Goal: Task Accomplishment & Management: Manage account settings

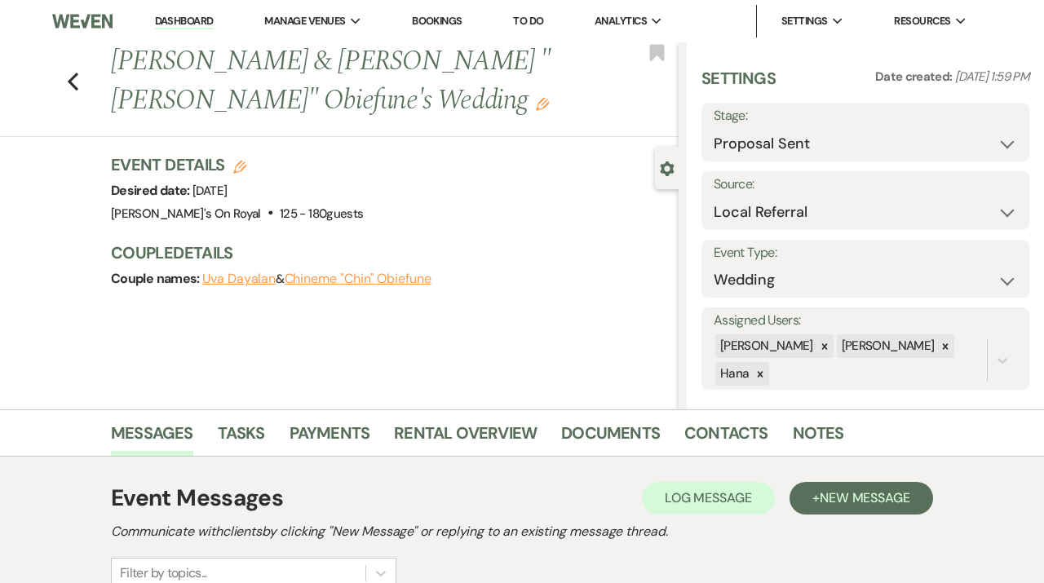
select select "6"
select select "20"
click at [187, 19] on link "Dashboard" at bounding box center [184, 21] width 59 height 15
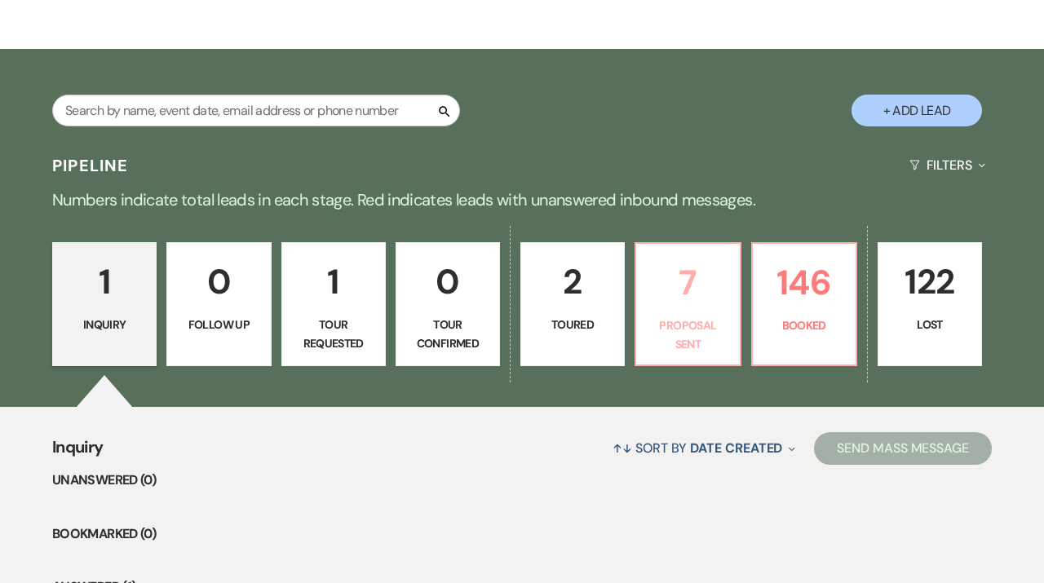
scroll to position [228, 0]
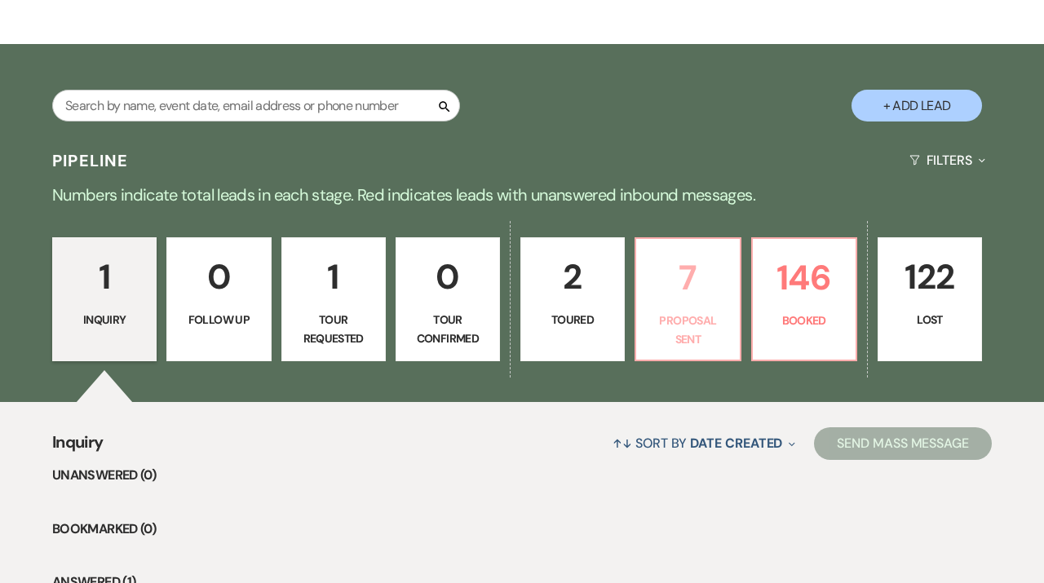
click at [685, 276] on p "7" at bounding box center [687, 277] width 83 height 55
select select "6"
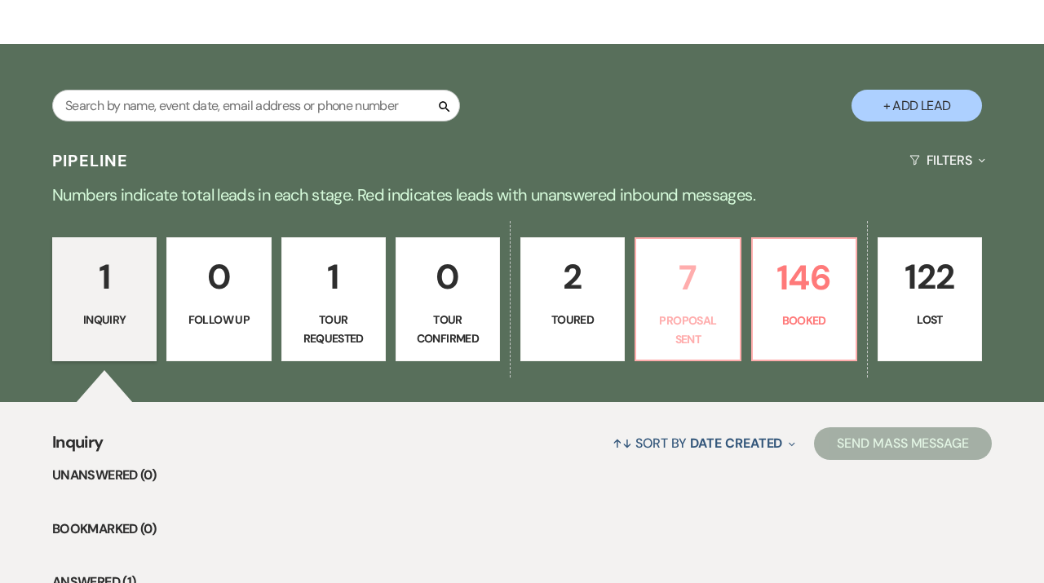
select select "6"
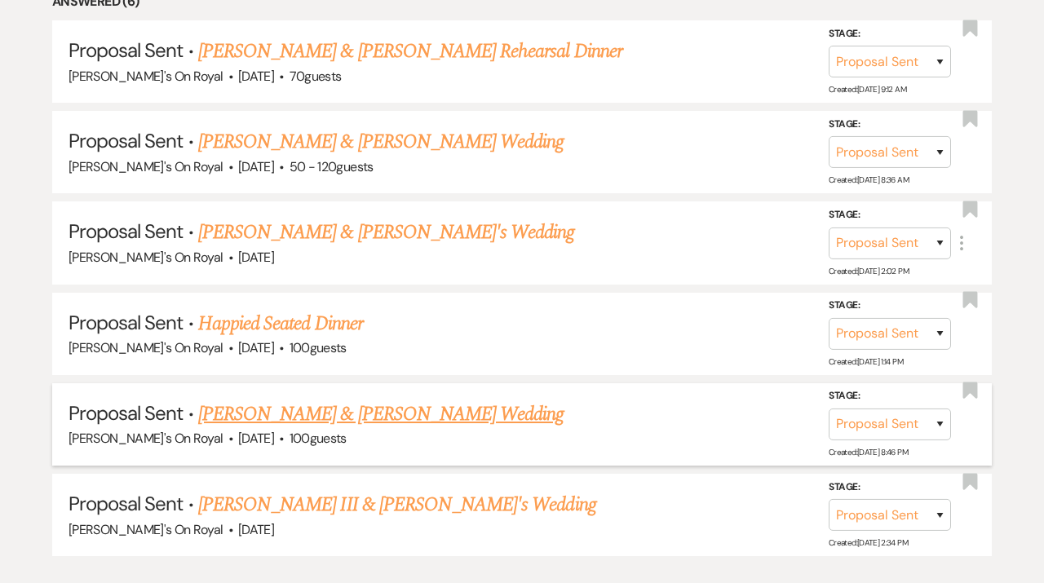
scroll to position [920, 0]
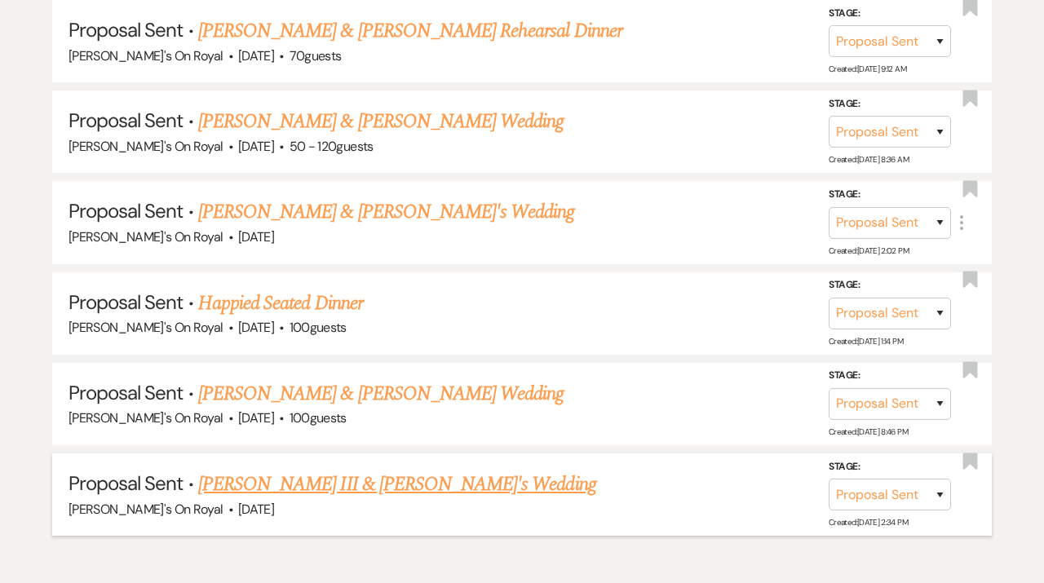
click at [351, 482] on link "[PERSON_NAME] III & [PERSON_NAME]'s Wedding" at bounding box center [397, 484] width 398 height 29
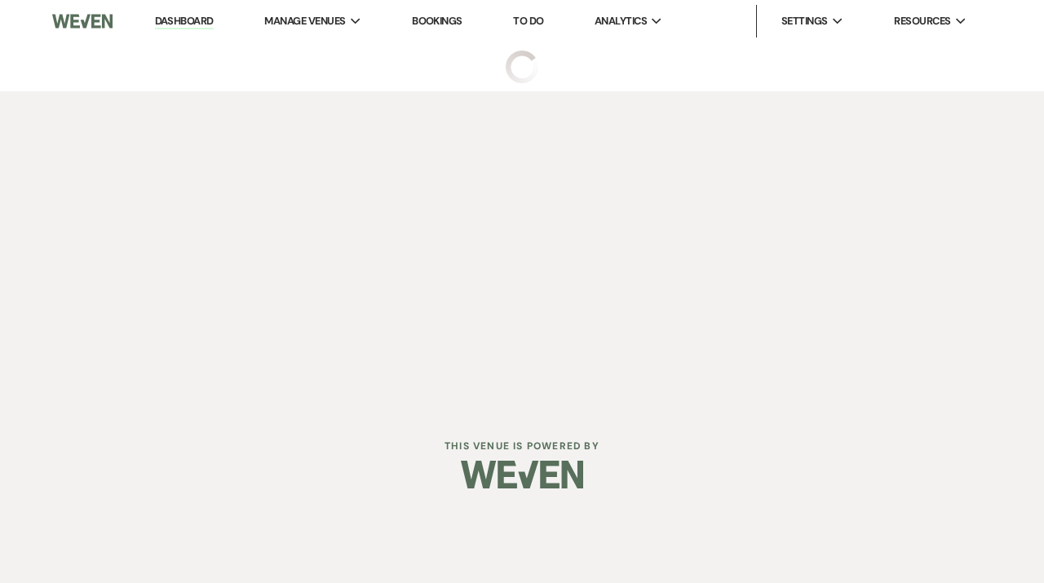
select select "6"
select select "20"
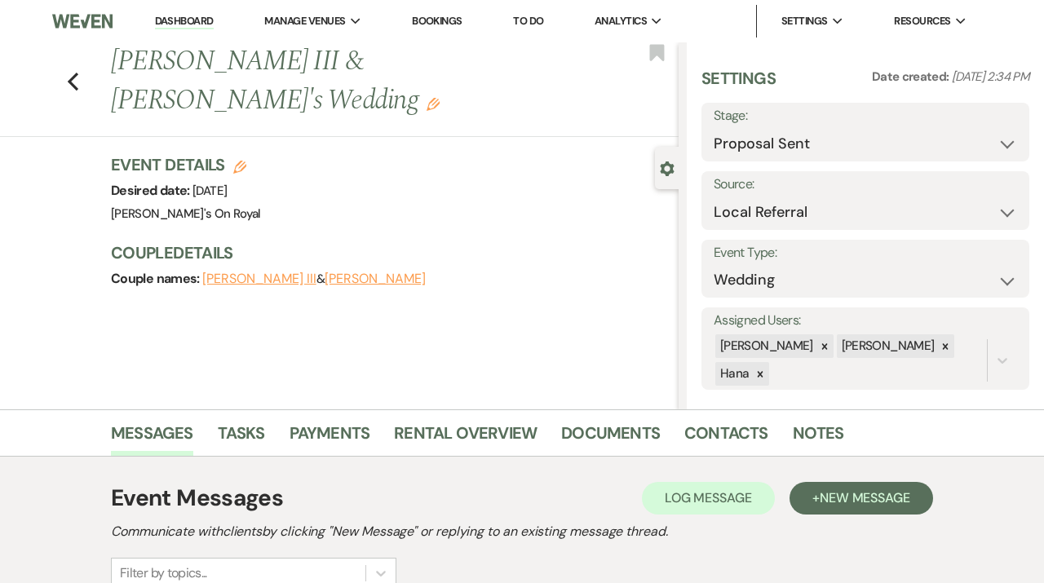
scroll to position [364, 0]
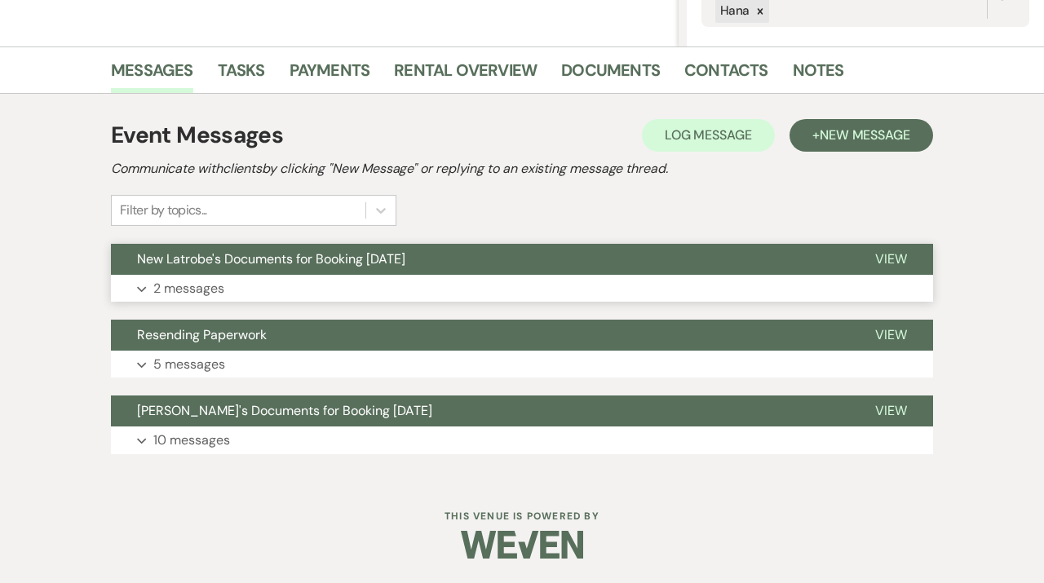
click at [470, 272] on button "New Latrobe's Documents for Booking [DATE]" at bounding box center [480, 259] width 738 height 31
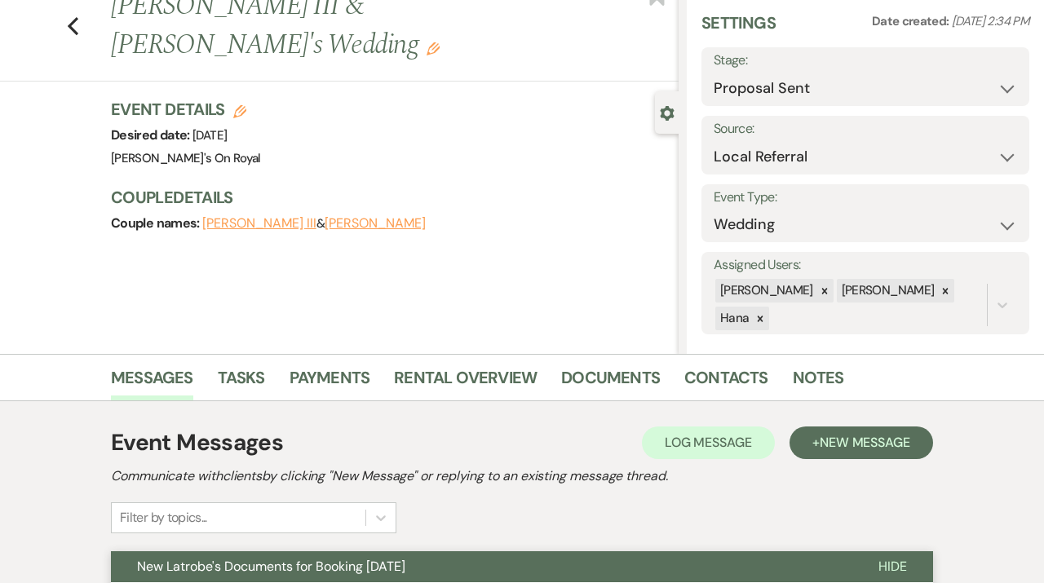
scroll to position [0, 0]
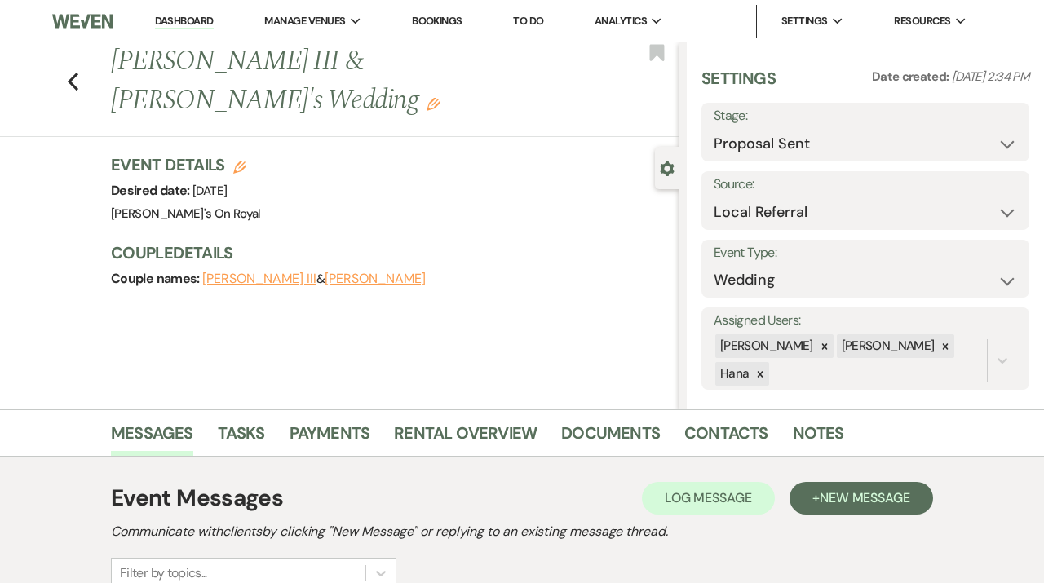
click at [181, 22] on link "Dashboard" at bounding box center [184, 21] width 59 height 15
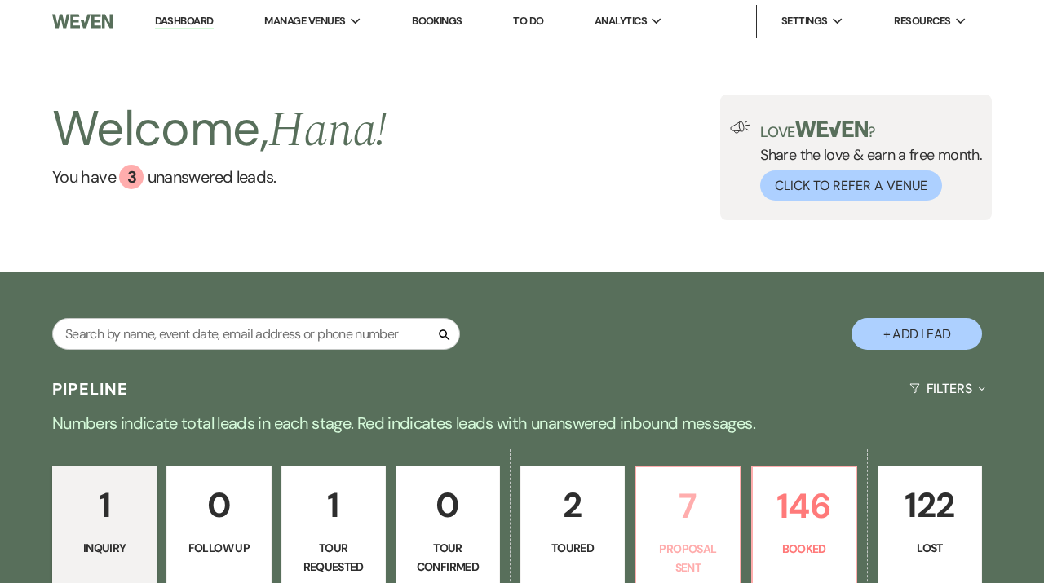
click at [714, 553] on p "Proposal Sent" at bounding box center [687, 558] width 83 height 37
select select "6"
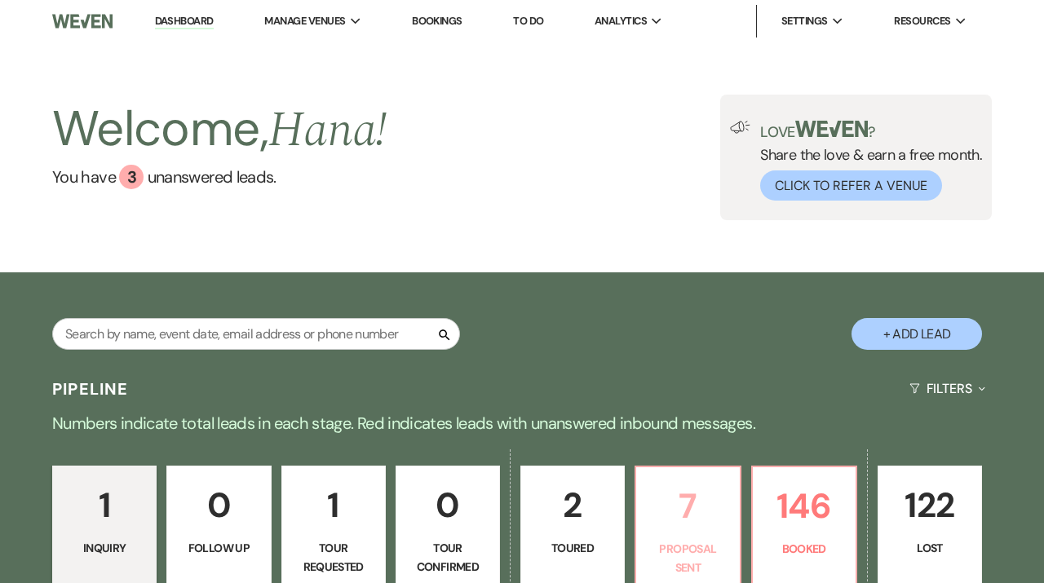
select select "6"
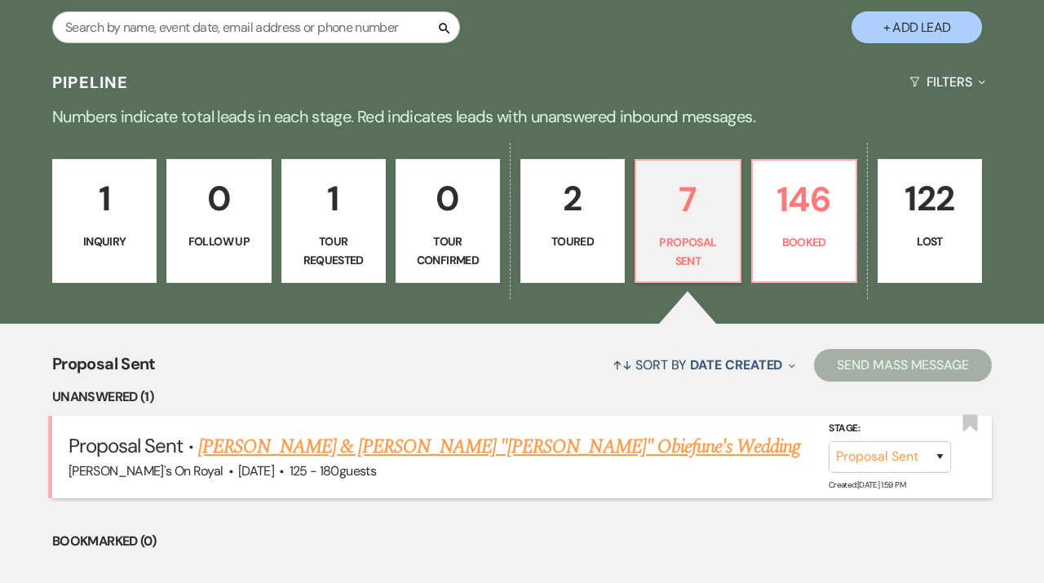
click at [304, 448] on link "[PERSON_NAME] & [PERSON_NAME] "[PERSON_NAME]" Obiefune's Wedding" at bounding box center [499, 446] width 602 height 29
select select "6"
select select "20"
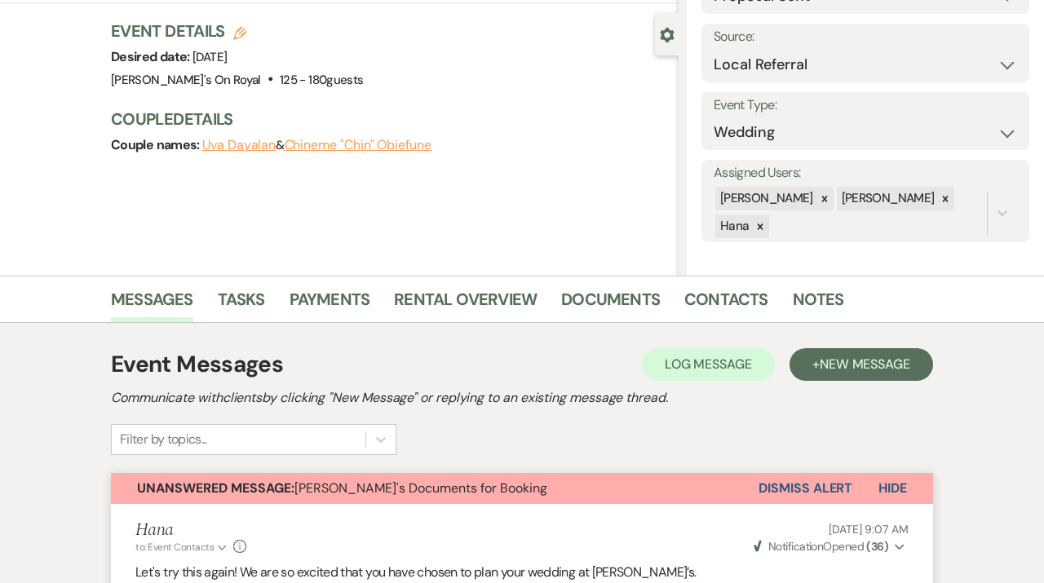
scroll to position [135, 0]
click at [792, 484] on button "Dismiss Alert" at bounding box center [805, 487] width 94 height 31
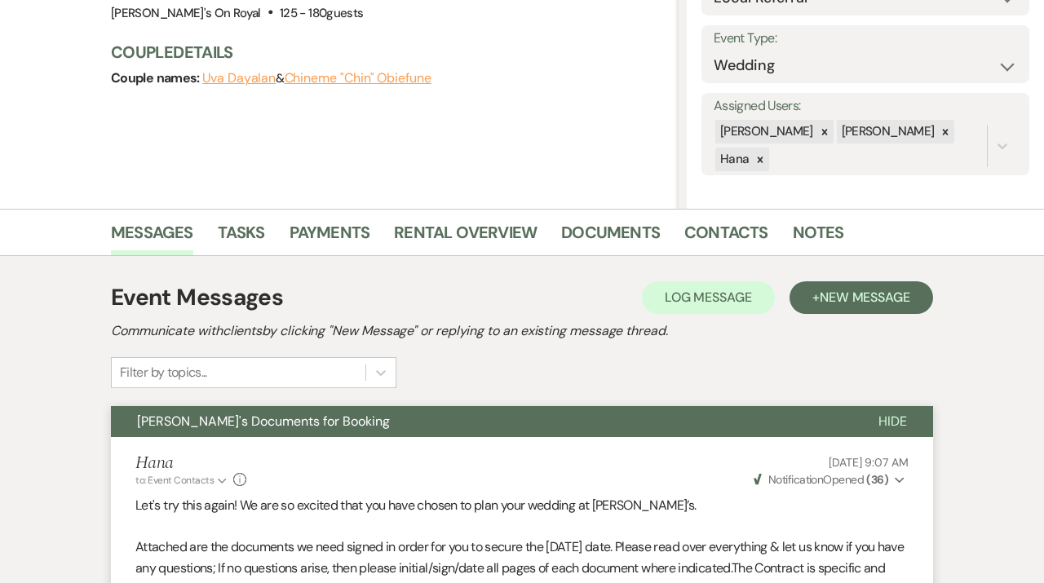
scroll to position [0, 0]
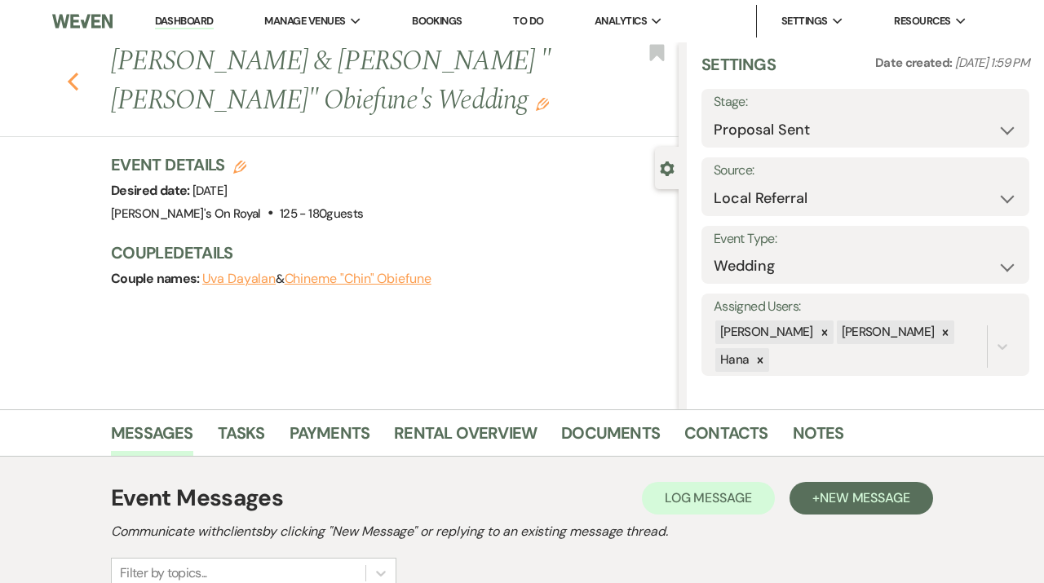
click at [68, 82] on icon "Previous" at bounding box center [73, 82] width 12 height 20
select select "6"
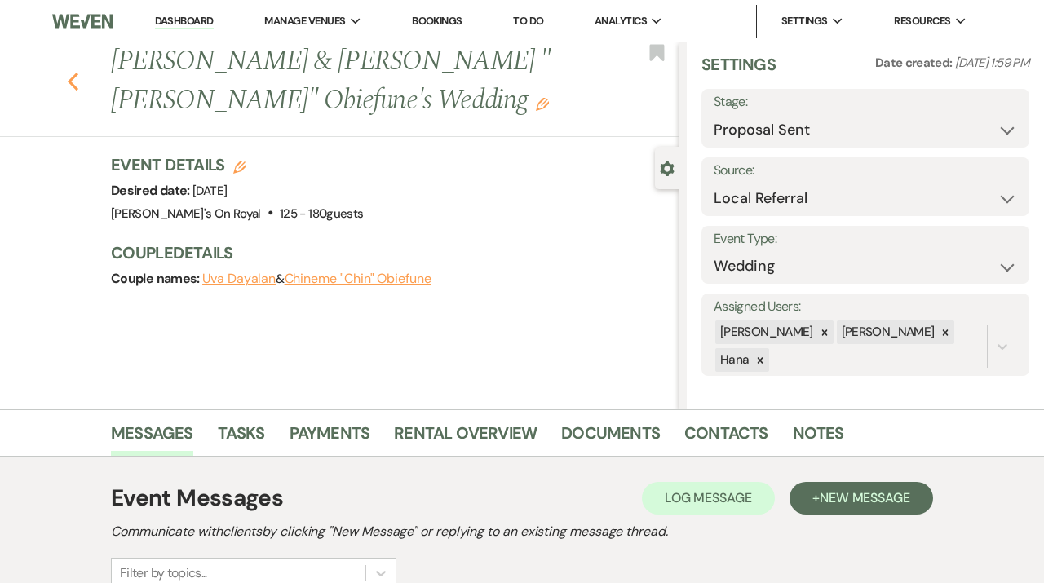
select select "6"
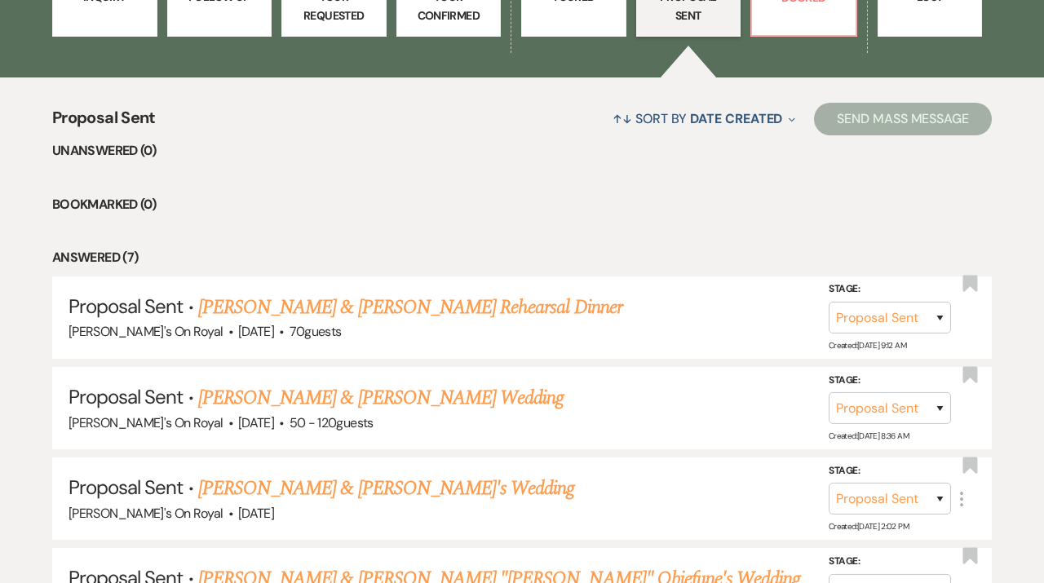
scroll to position [448, 0]
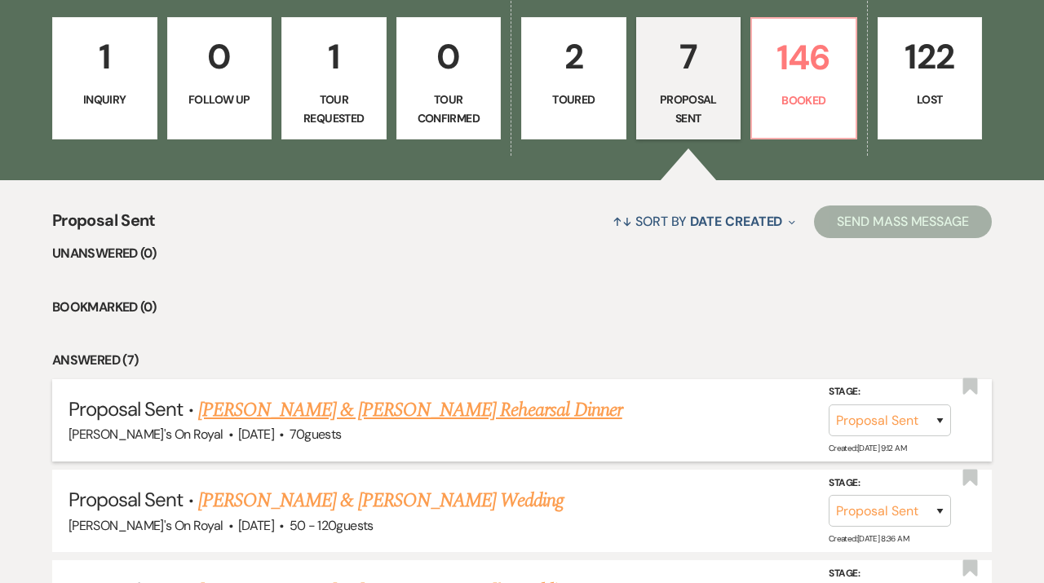
click at [502, 404] on link "[PERSON_NAME] & [PERSON_NAME] Rehearsal Dinner" at bounding box center [410, 409] width 424 height 29
select select "6"
select select "20"
select select "11"
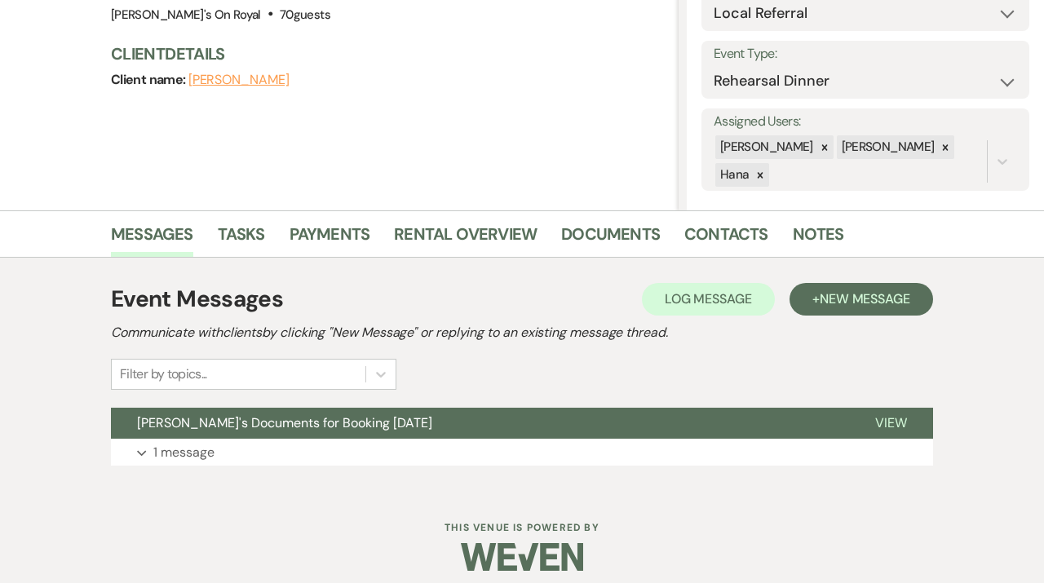
scroll to position [211, 0]
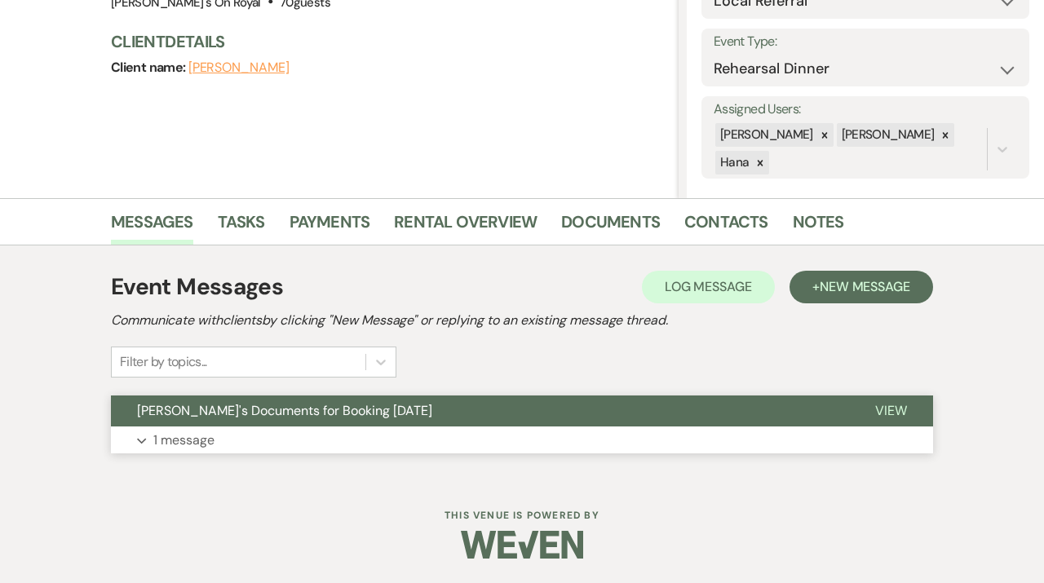
click at [426, 414] on button "[PERSON_NAME]'s Documents for Booking [DATE]" at bounding box center [480, 410] width 738 height 31
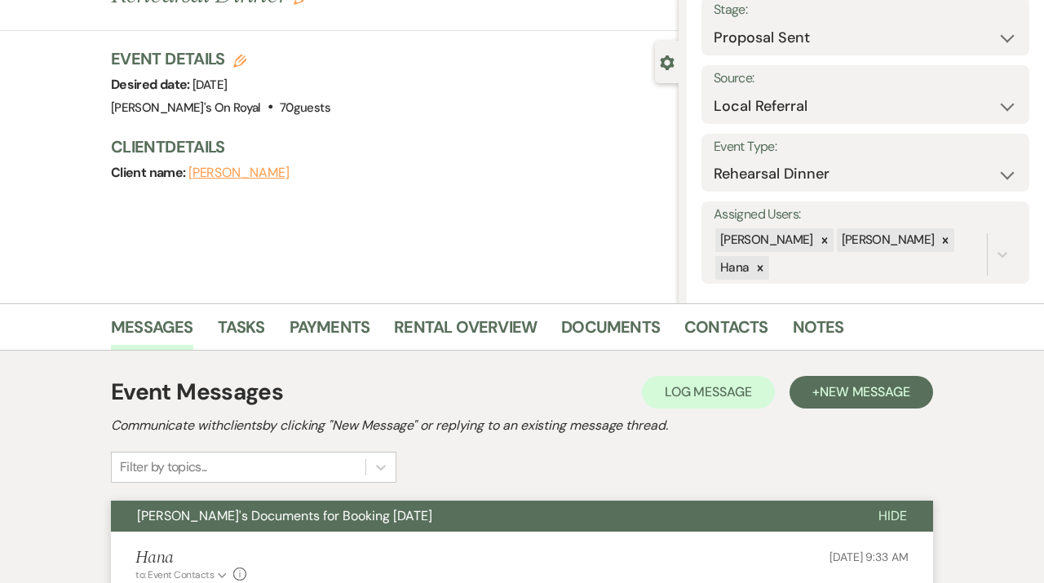
scroll to position [0, 0]
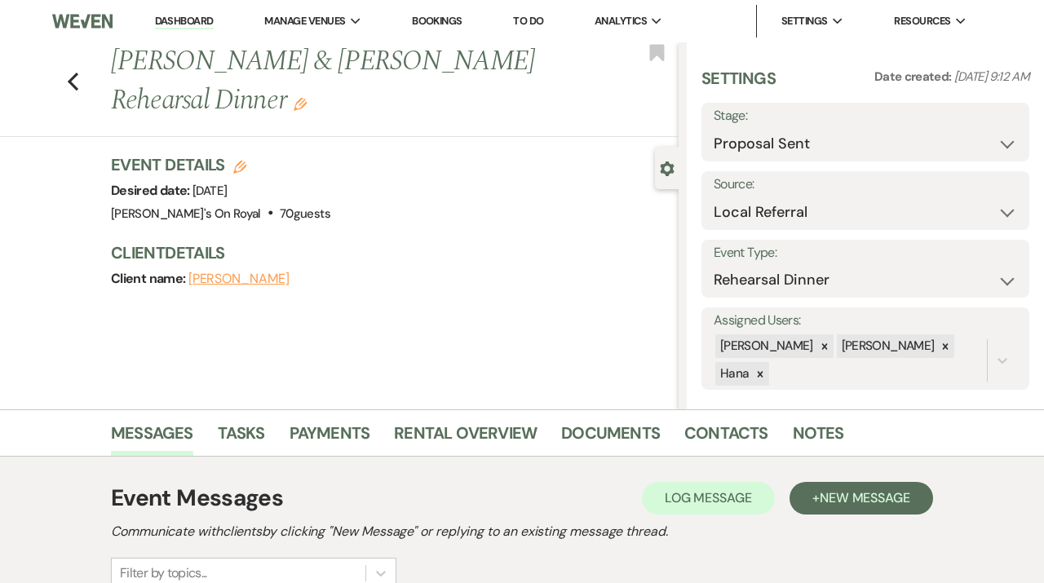
click at [190, 27] on link "Dashboard" at bounding box center [184, 21] width 59 height 15
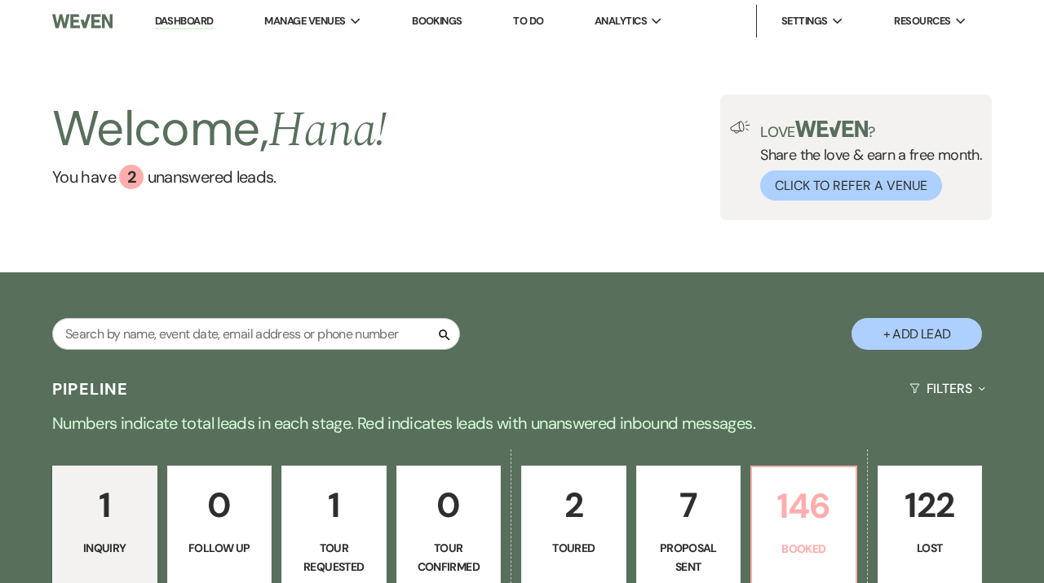
click at [786, 487] on p "146" at bounding box center [803, 506] width 84 height 55
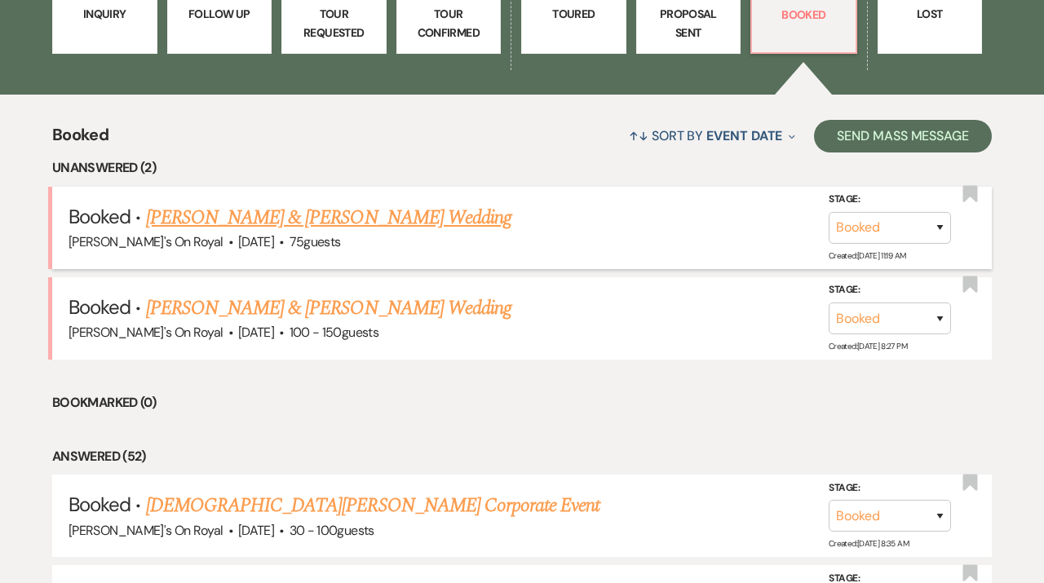
scroll to position [535, 0]
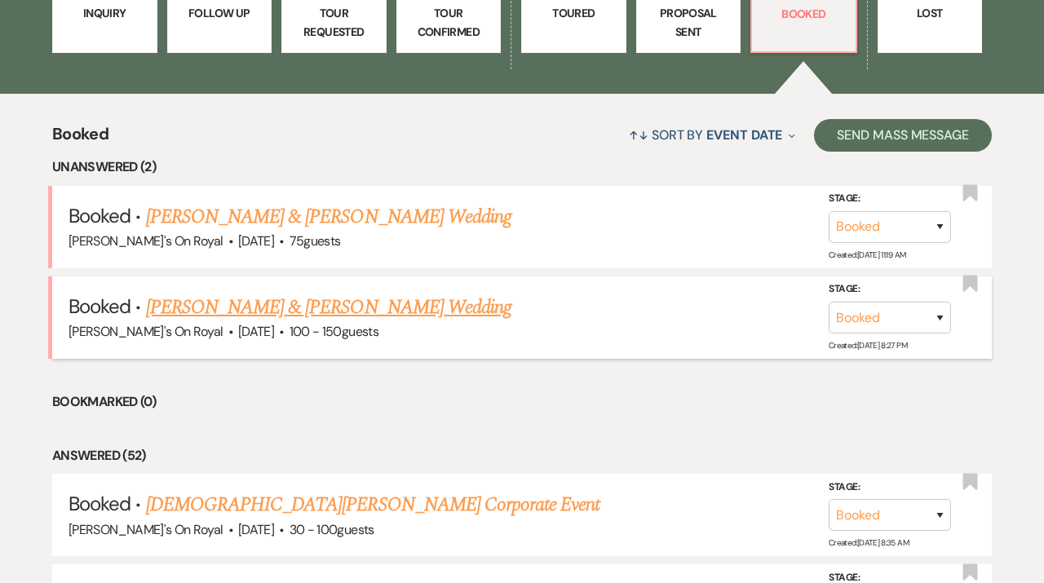
click at [431, 298] on link "[PERSON_NAME] & [PERSON_NAME] Wedding" at bounding box center [328, 307] width 365 height 29
